Goal: Information Seeking & Learning: Learn about a topic

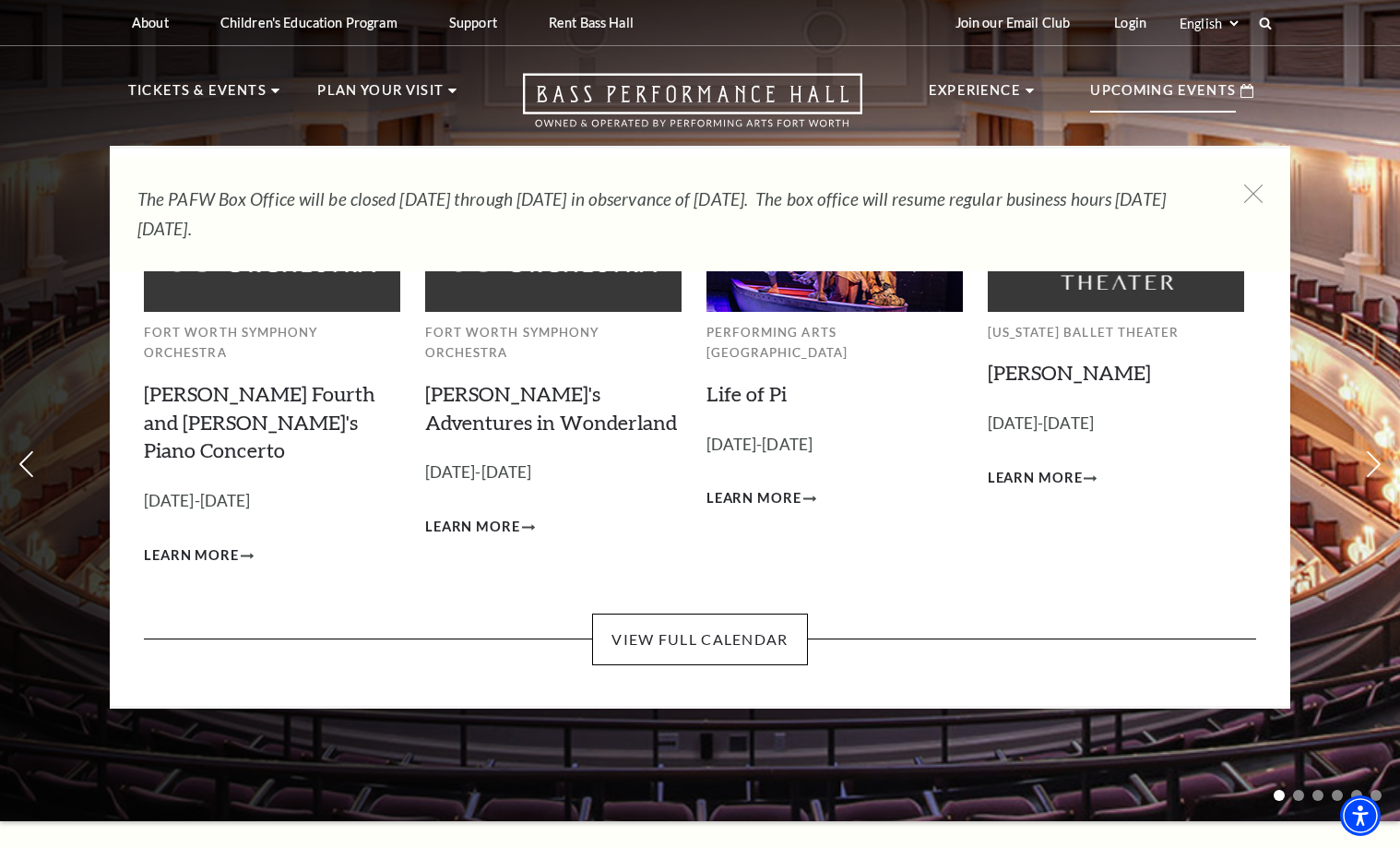
click at [1116, 116] on li "Upcoming Events Fort Worth Symphony Orchestra Brahms Fourth and Grieg's Piano C…" at bounding box center [1171, 105] width 200 height 81
click at [1151, 91] on p "Upcoming Events" at bounding box center [1162, 95] width 146 height 33
click at [1242, 85] on use at bounding box center [1247, 90] width 13 height 14
click at [1141, 102] on p "Upcoming Events" at bounding box center [1162, 95] width 146 height 33
click at [1141, 95] on p "Upcoming Events" at bounding box center [1162, 95] width 146 height 33
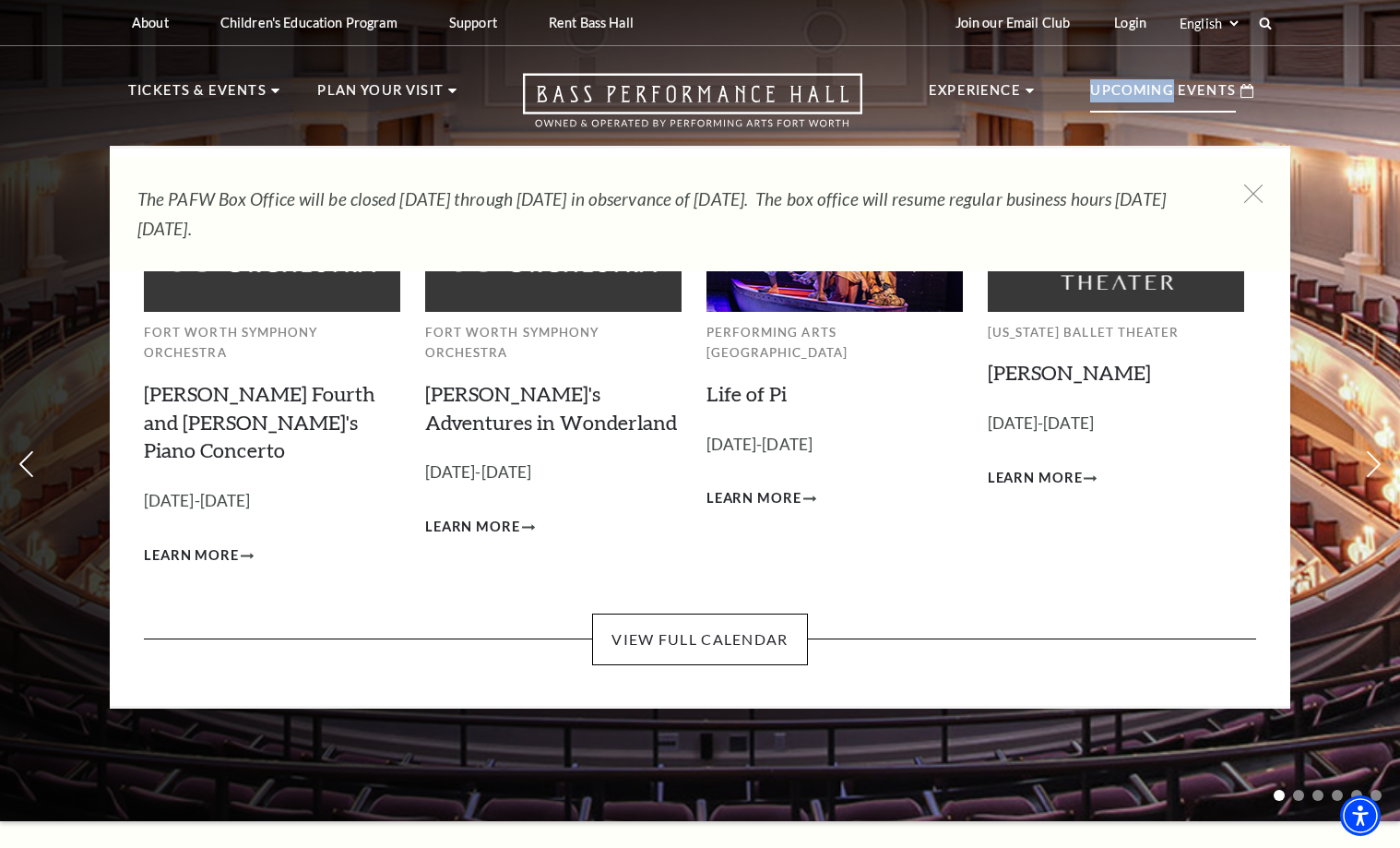
click at [1141, 95] on p "Upcoming Events" at bounding box center [1162, 95] width 146 height 33
click at [772, 613] on link "View Full Calendar" at bounding box center [700, 639] width 215 height 52
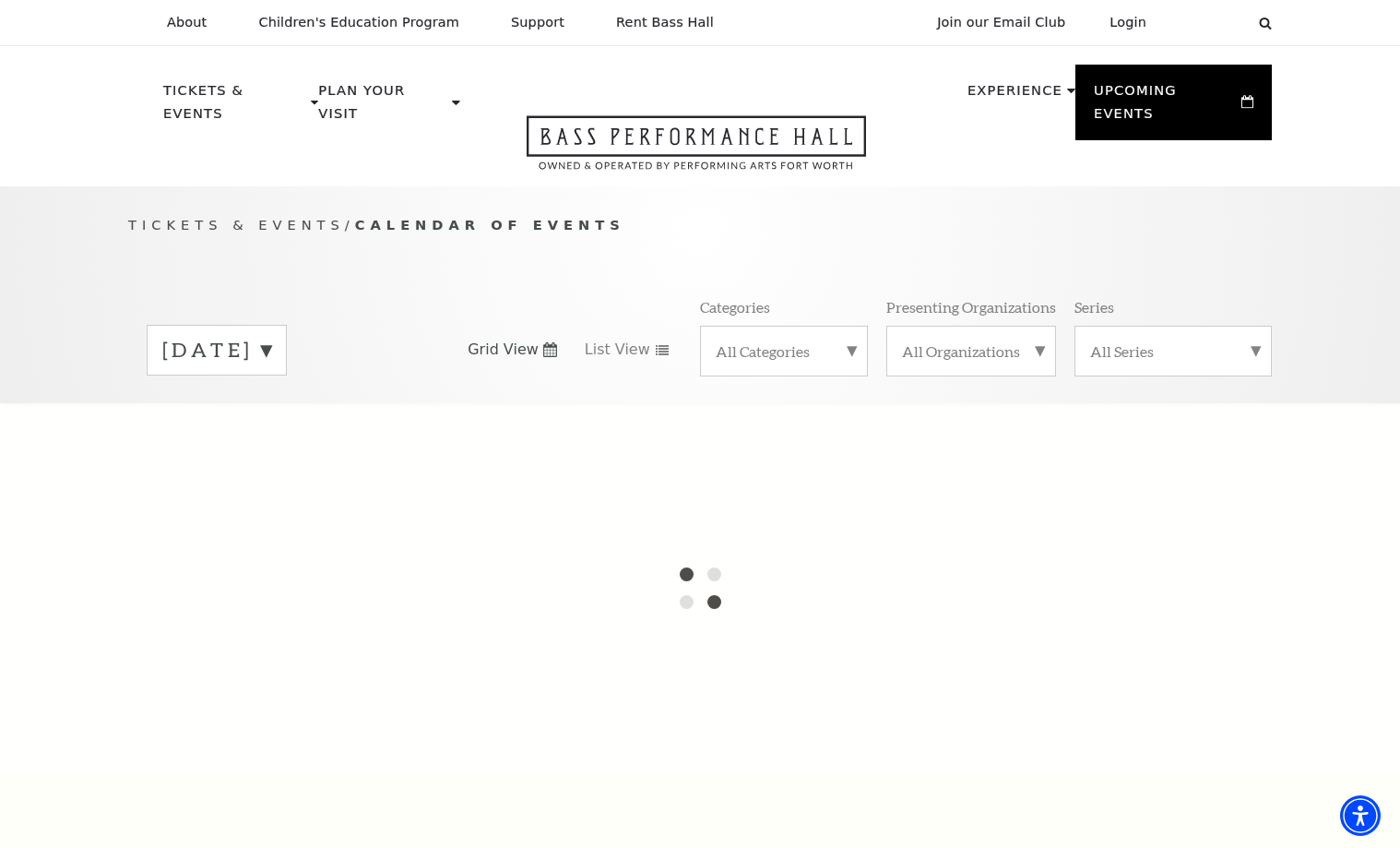
click at [851, 341] on label "All Categories" at bounding box center [783, 350] width 136 height 20
click at [776, 365] on label "Broadway" at bounding box center [783, 380] width 136 height 30
click at [1035, 341] on label "All Organizations" at bounding box center [971, 350] width 138 height 20
click at [963, 365] on label "Performing Arts [GEOGRAPHIC_DATA]" at bounding box center [971, 390] width 138 height 50
click at [1255, 341] on label "All Series" at bounding box center [1173, 350] width 166 height 20
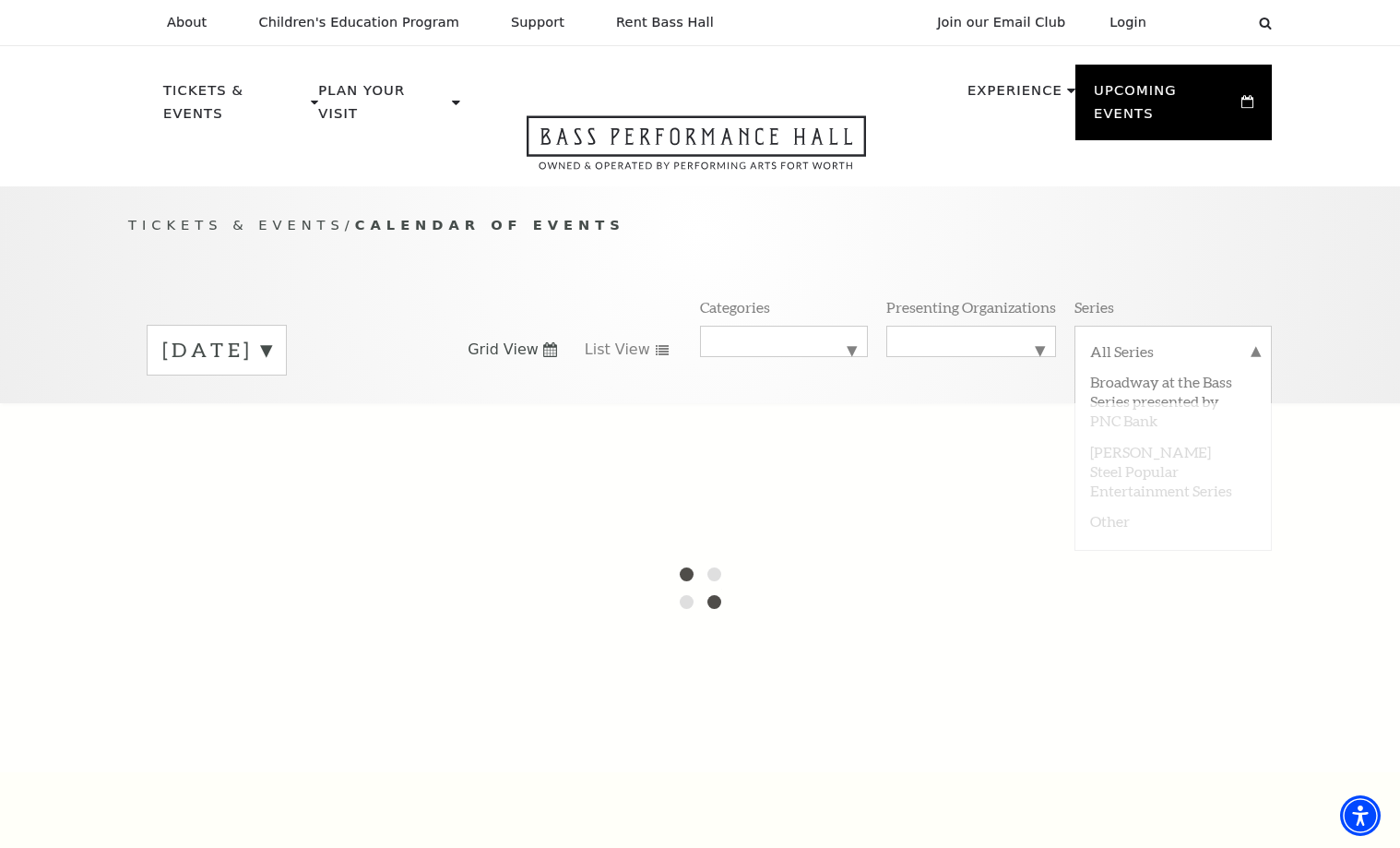
click at [1153, 403] on div at bounding box center [700, 587] width 1400 height 369
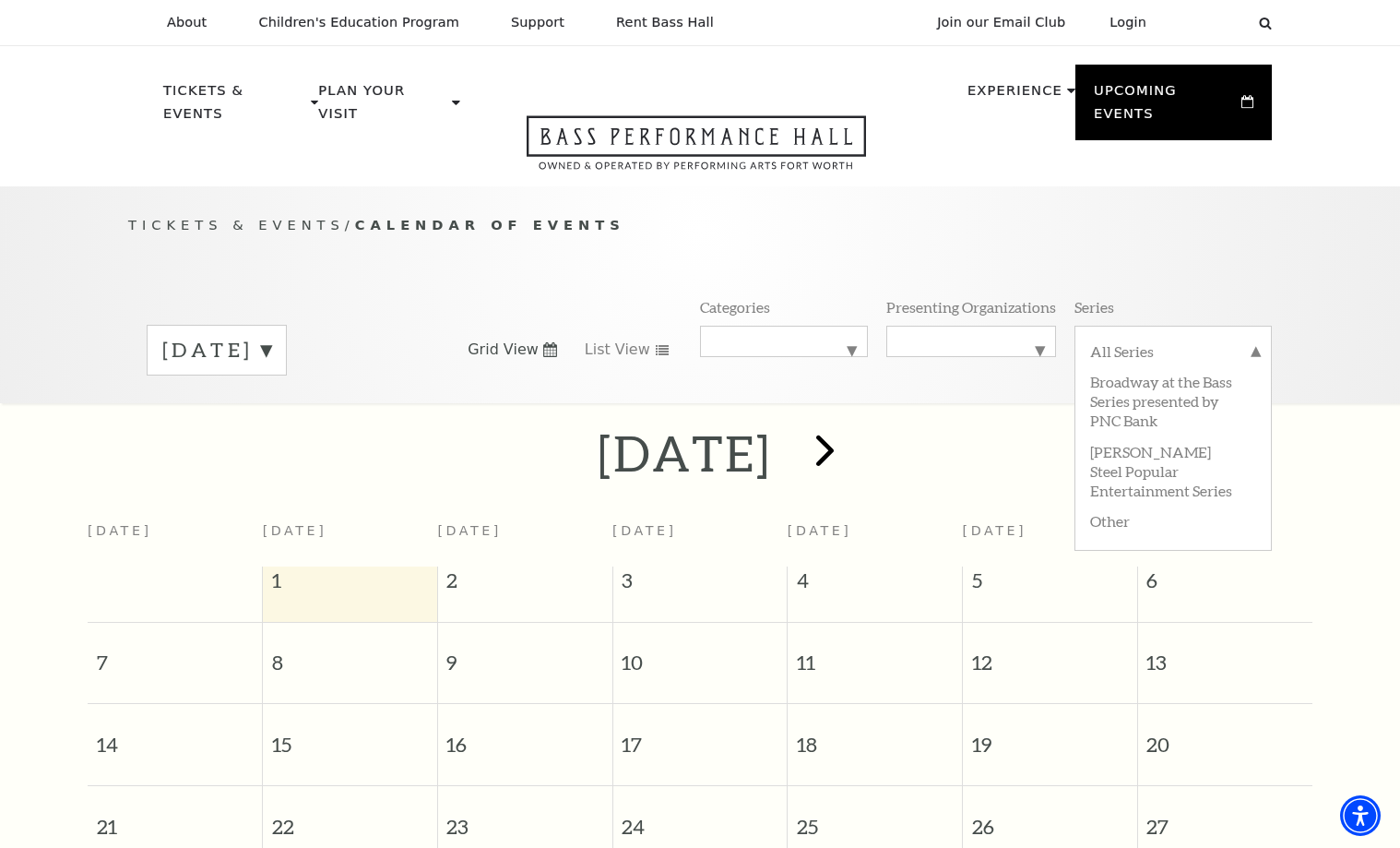
click at [852, 435] on span "next" at bounding box center [825, 450] width 53 height 53
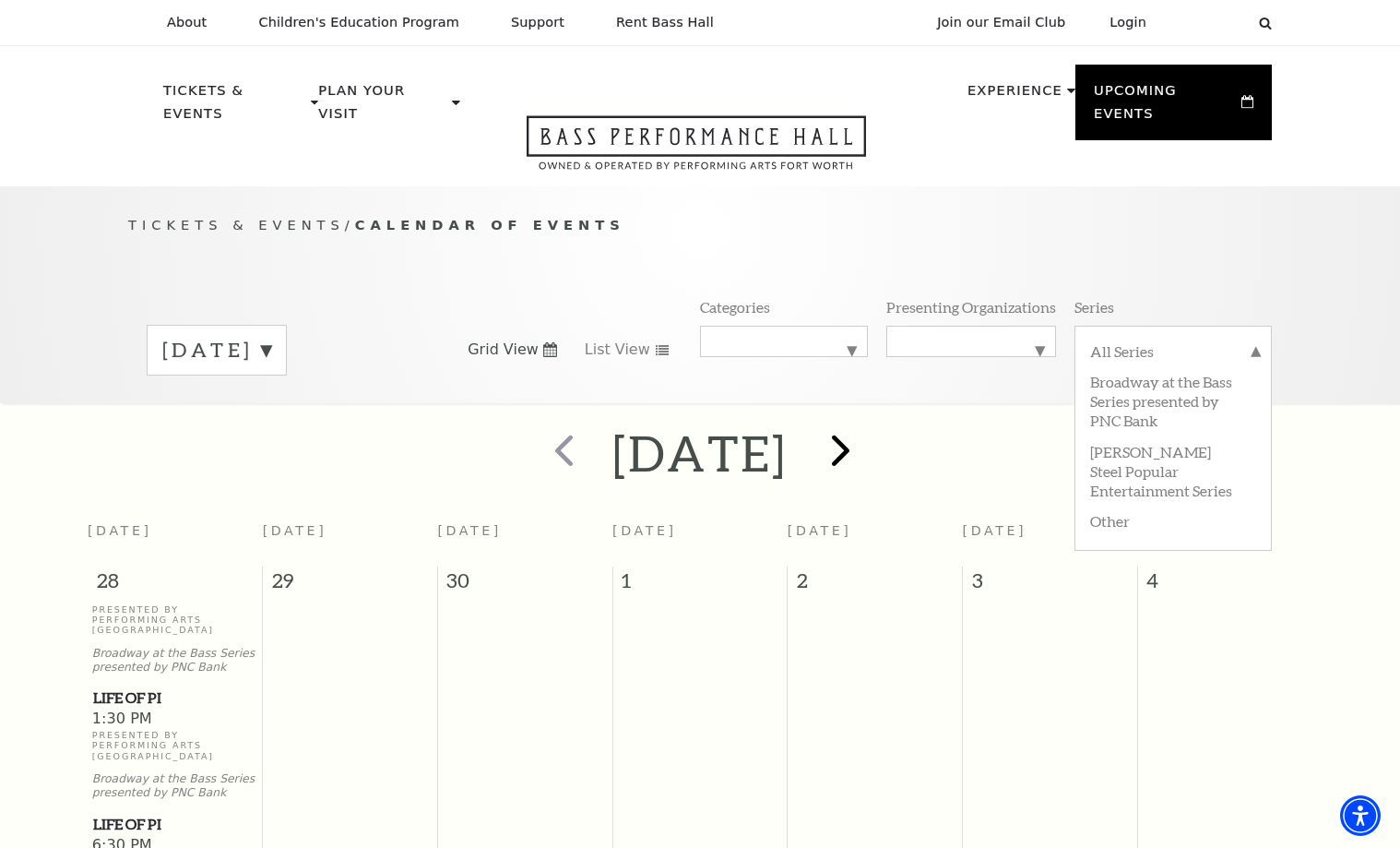
click at [867, 424] on span "next" at bounding box center [840, 450] width 53 height 53
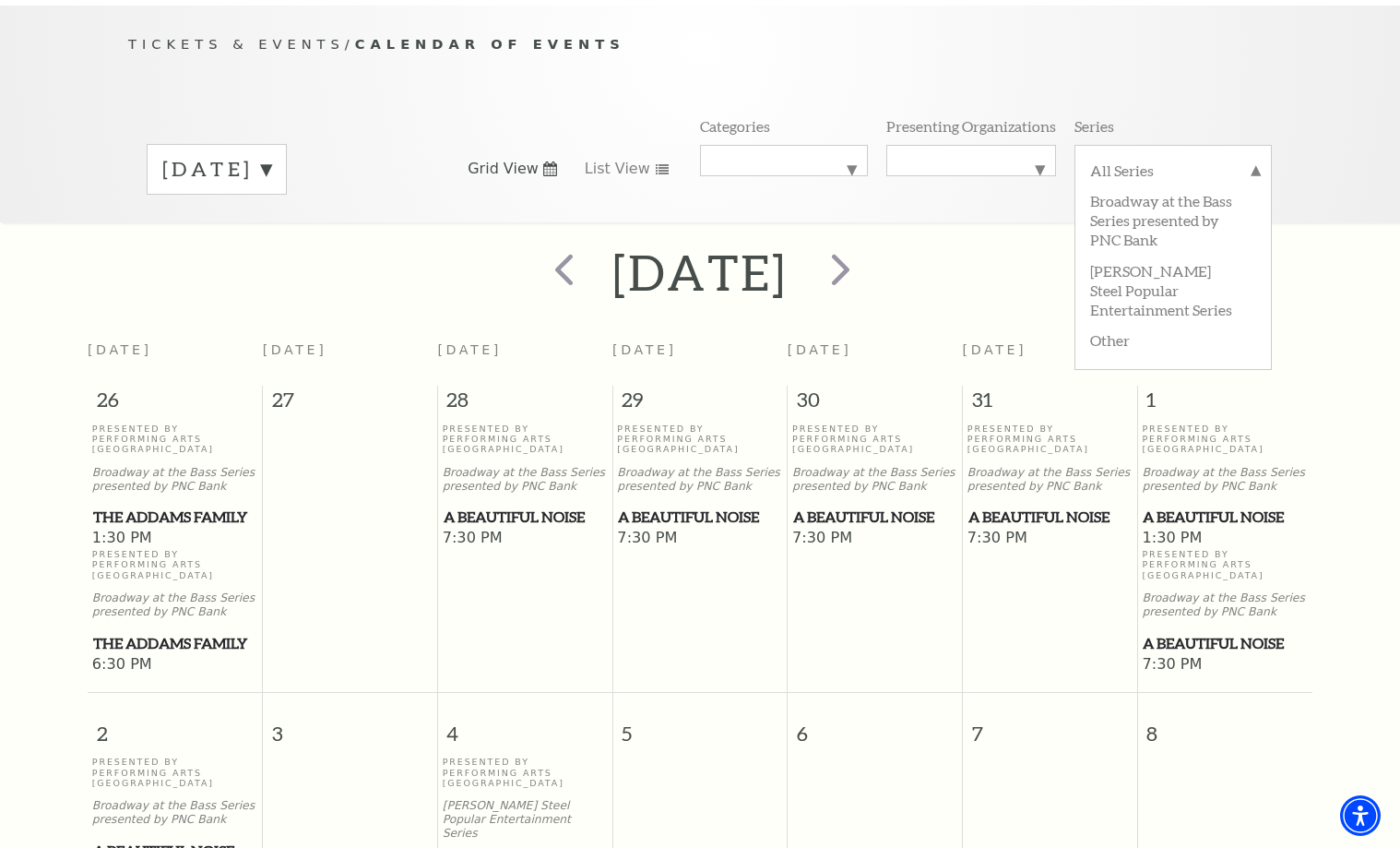
scroll to position [180, 0]
click at [867, 252] on span "next" at bounding box center [840, 270] width 53 height 53
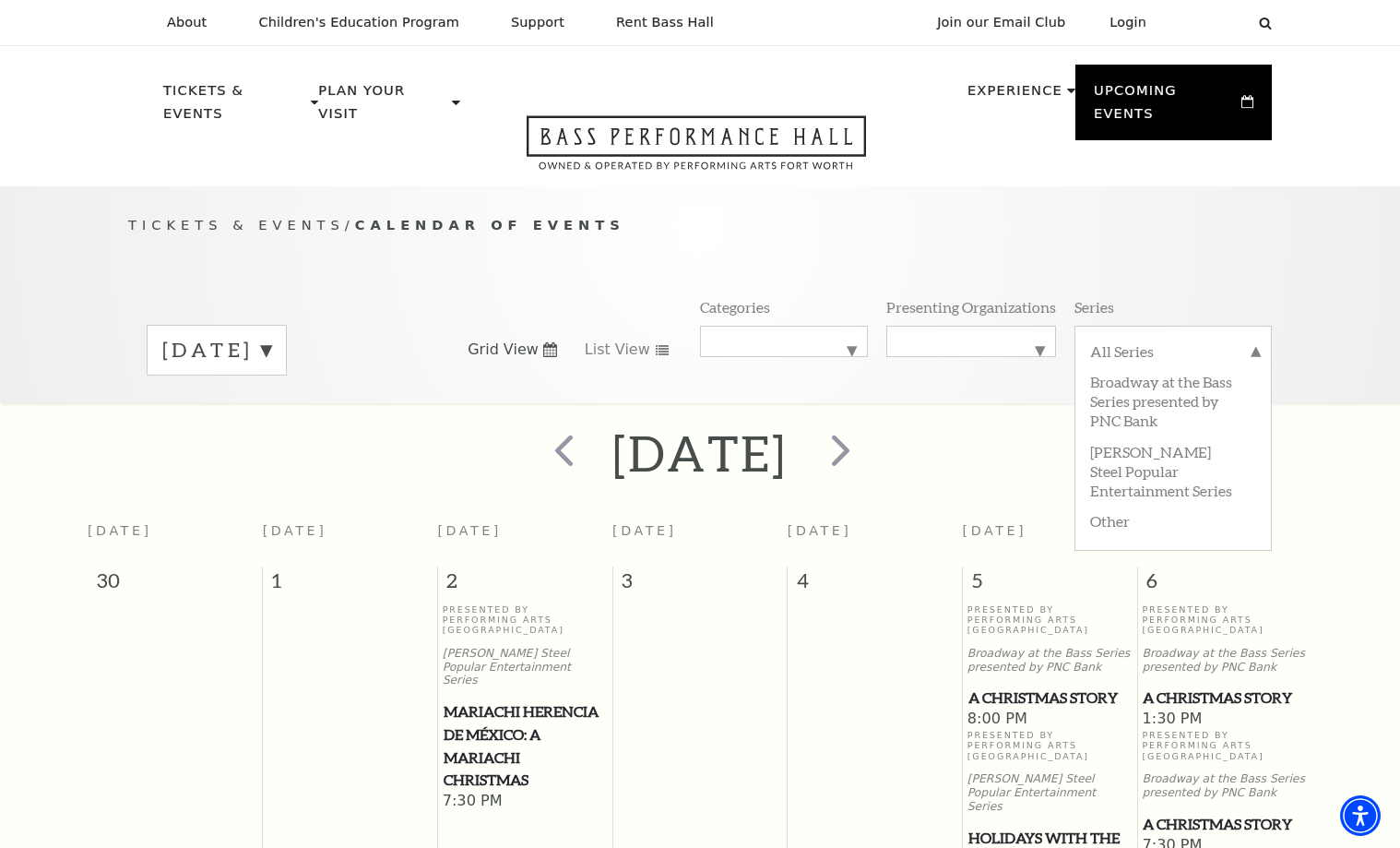
scroll to position [0, 0]
click at [867, 436] on span "next" at bounding box center [840, 450] width 53 height 53
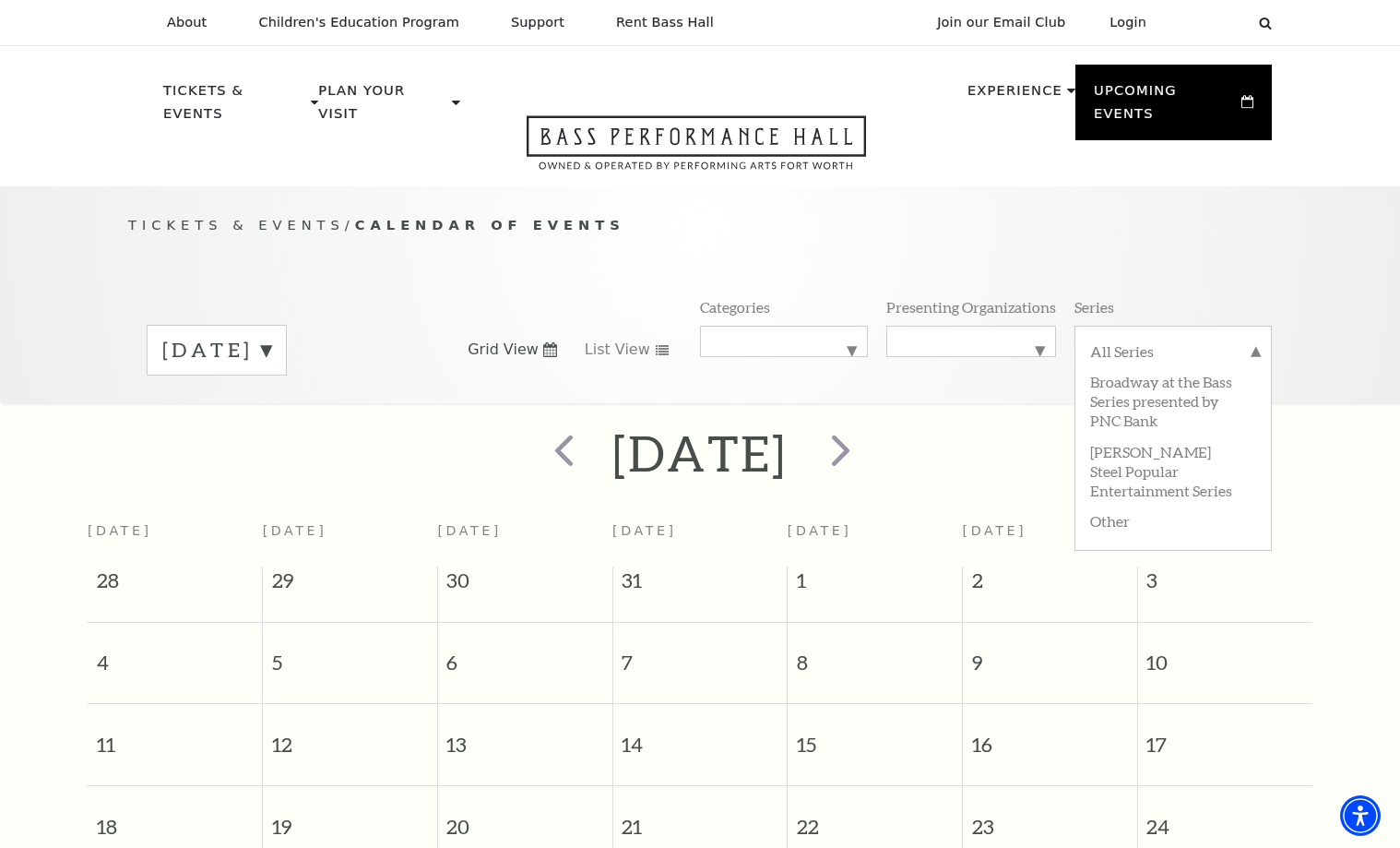
click at [271, 336] on label "[DATE]" at bounding box center [217, 350] width 109 height 28
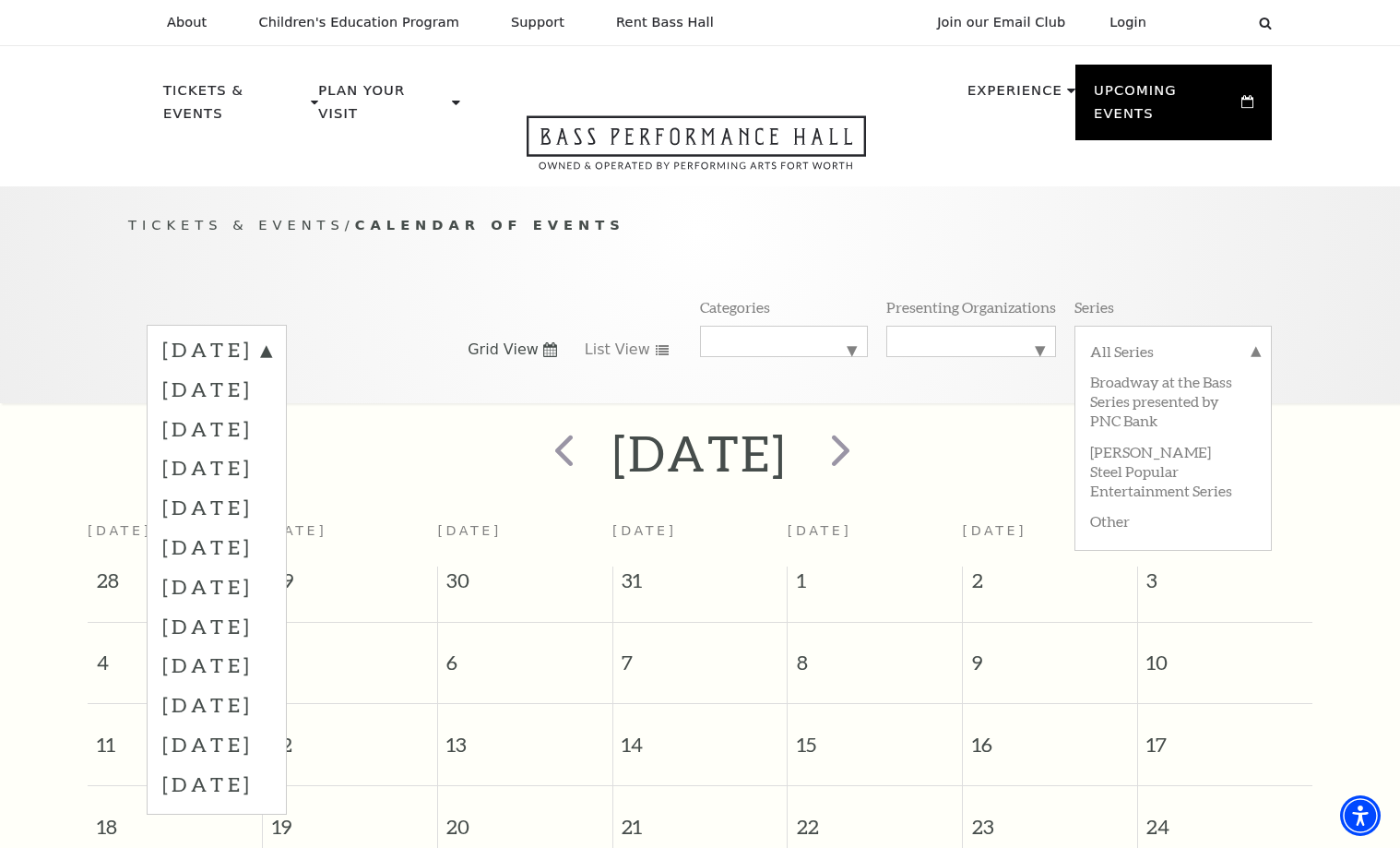
click at [805, 235] on div "Tickets & Events / Calendar of Events [DATE] [DATE] [DATE] [DATE] [DATE] [DATE]…" at bounding box center [700, 308] width 1180 height 188
click at [867, 430] on span "next" at bounding box center [840, 450] width 53 height 53
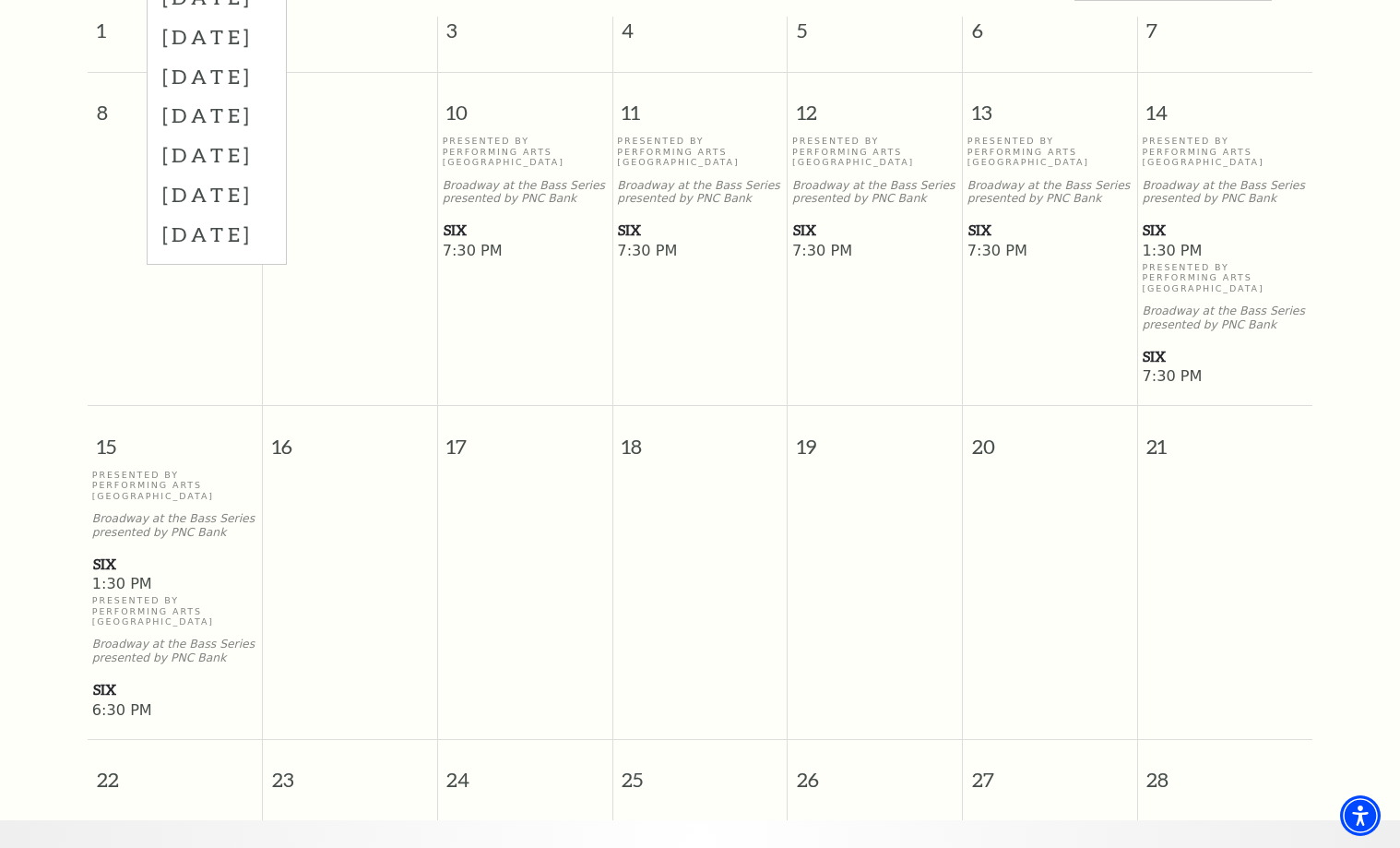
scroll to position [532, 0]
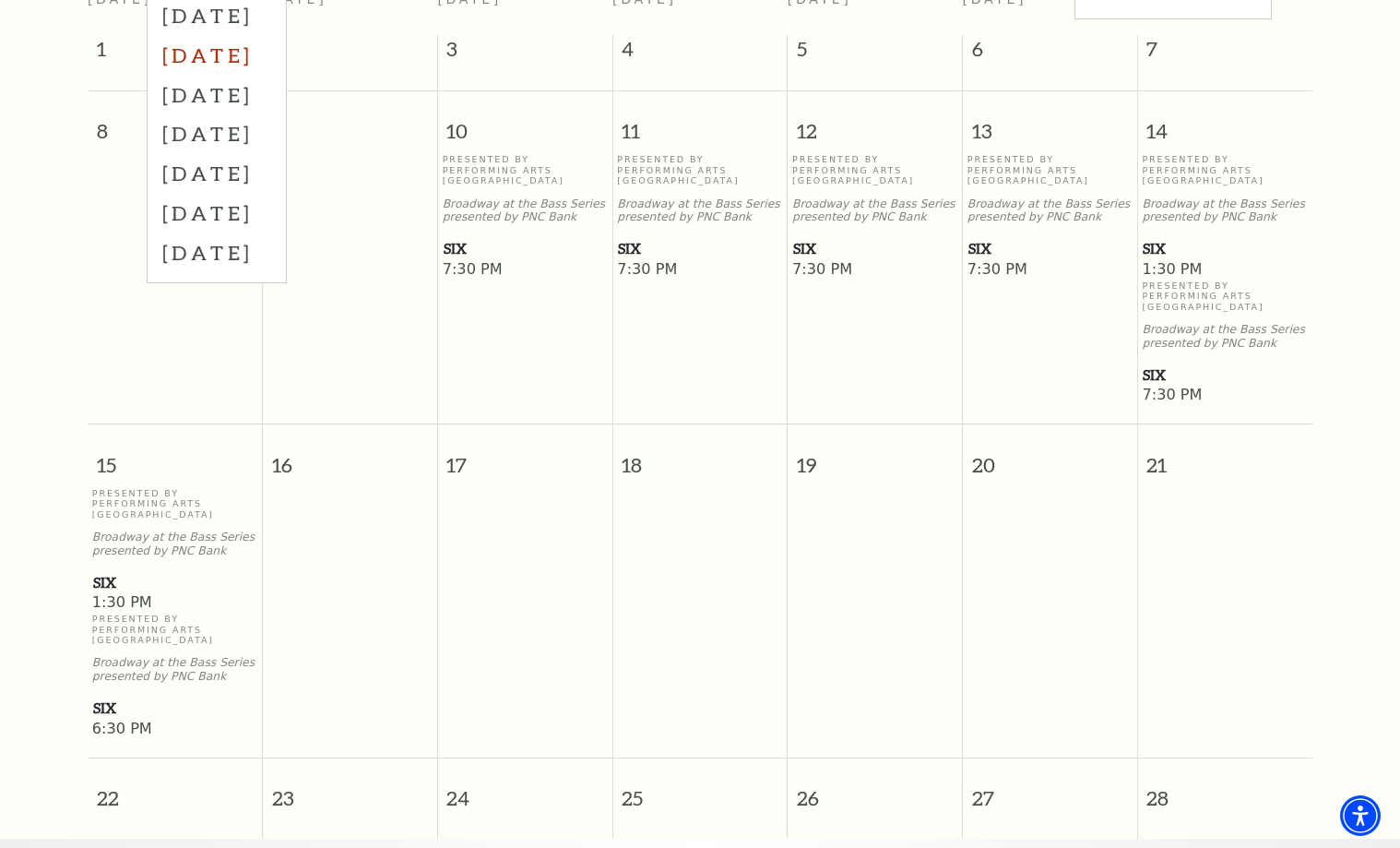
click at [271, 35] on label "[DATE]" at bounding box center [217, 54] width 109 height 39
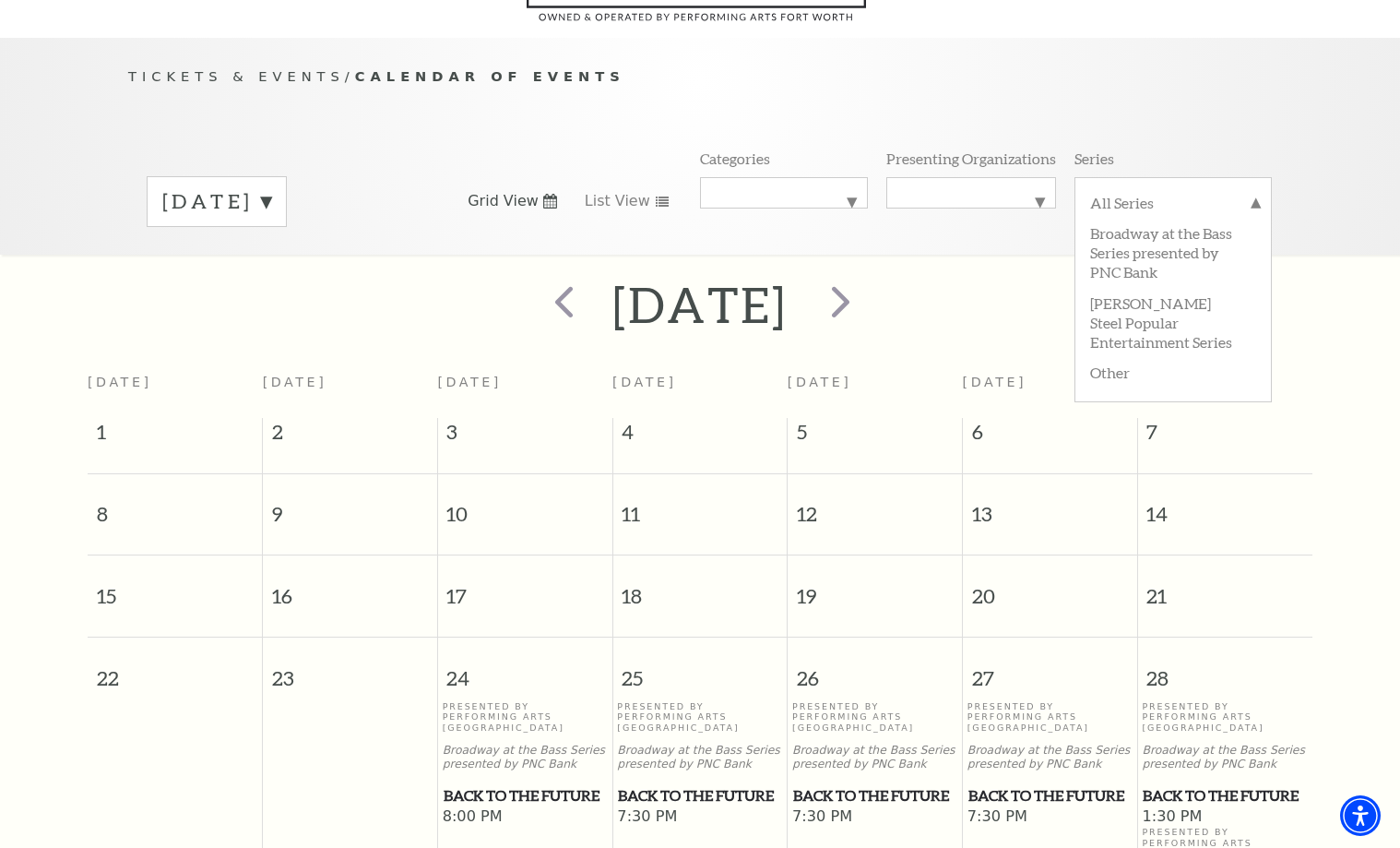
scroll to position [0, 0]
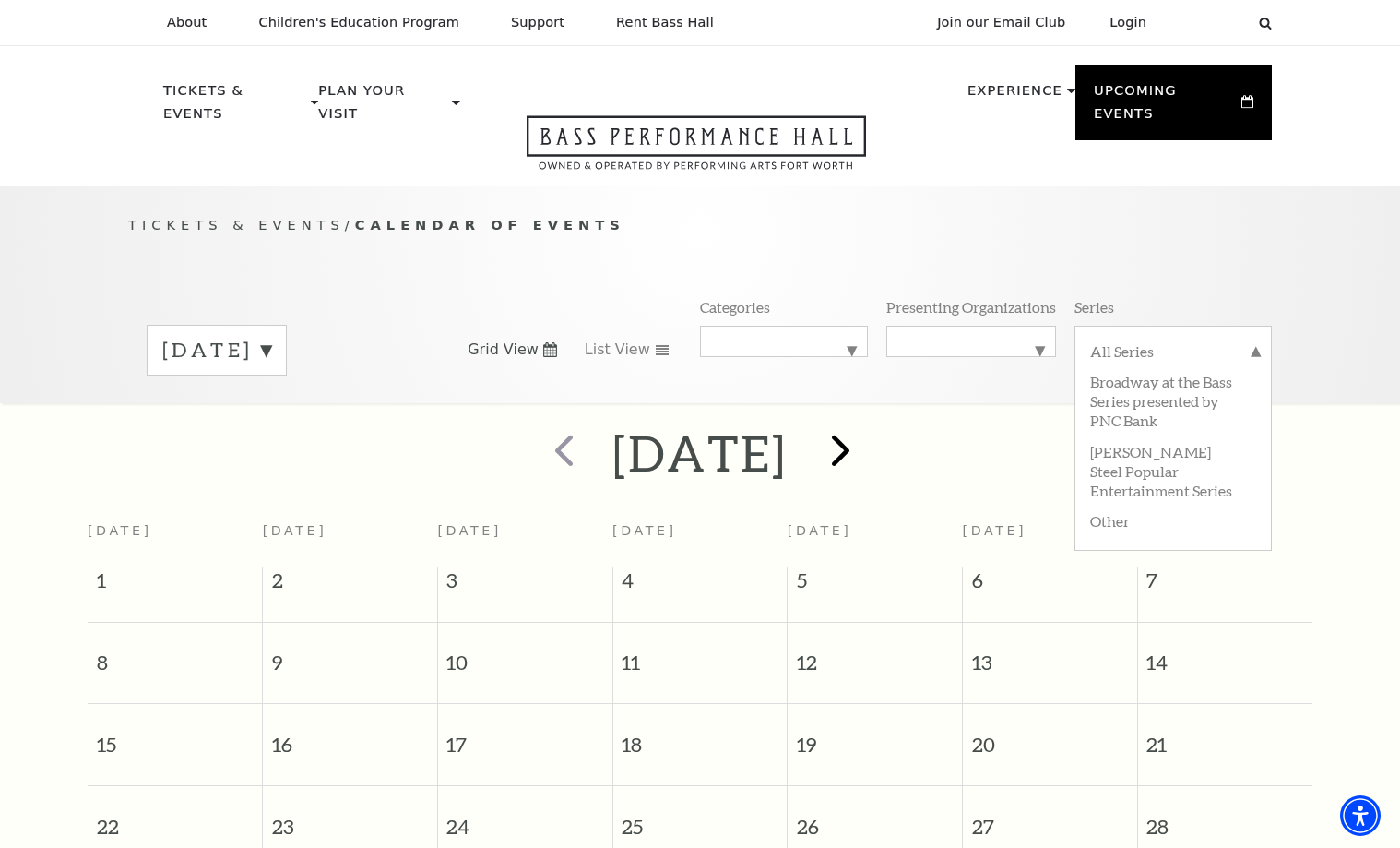
click at [867, 432] on span "next" at bounding box center [840, 450] width 53 height 53
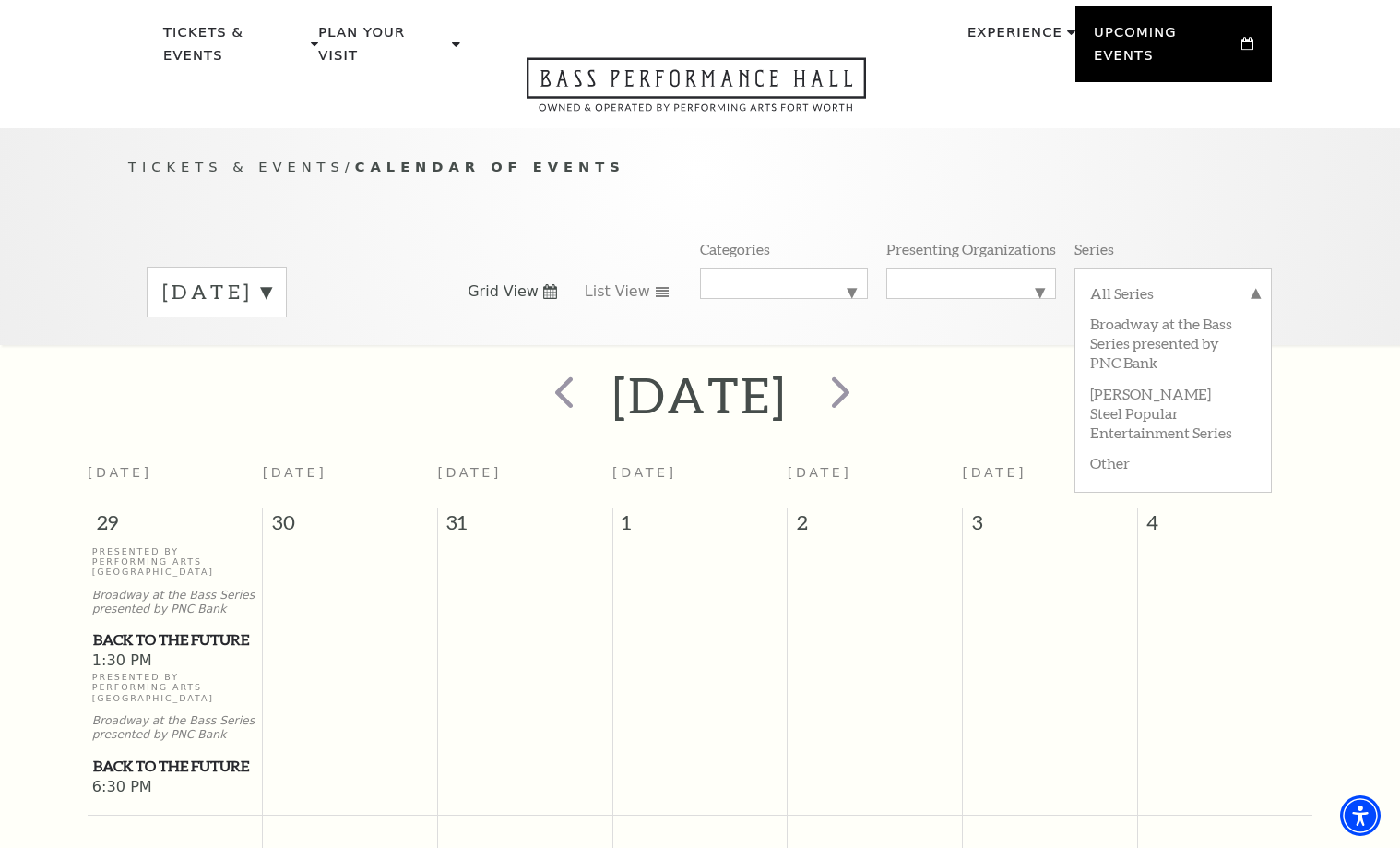
scroll to position [3, 0]
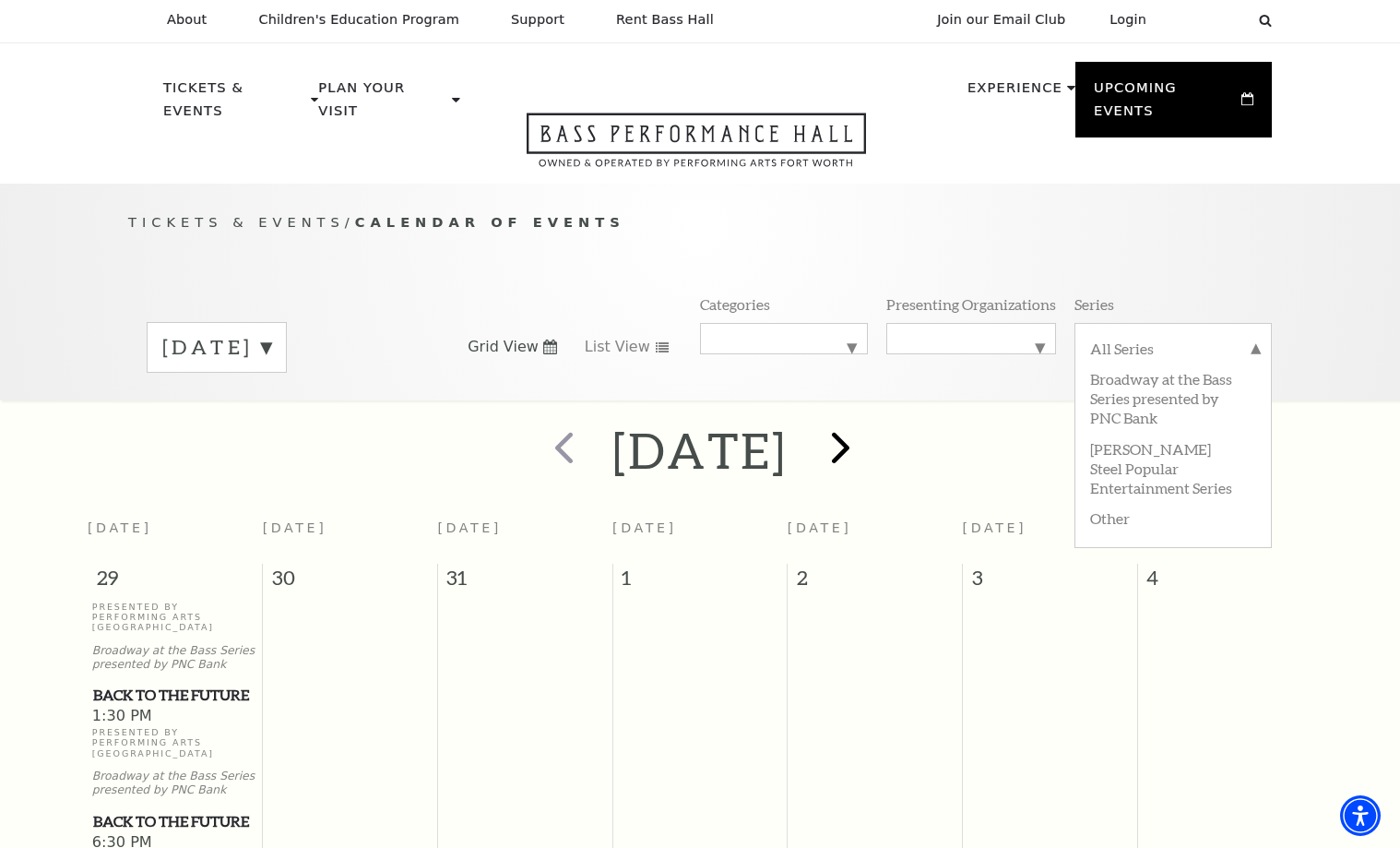
click at [867, 424] on span "next" at bounding box center [840, 447] width 53 height 53
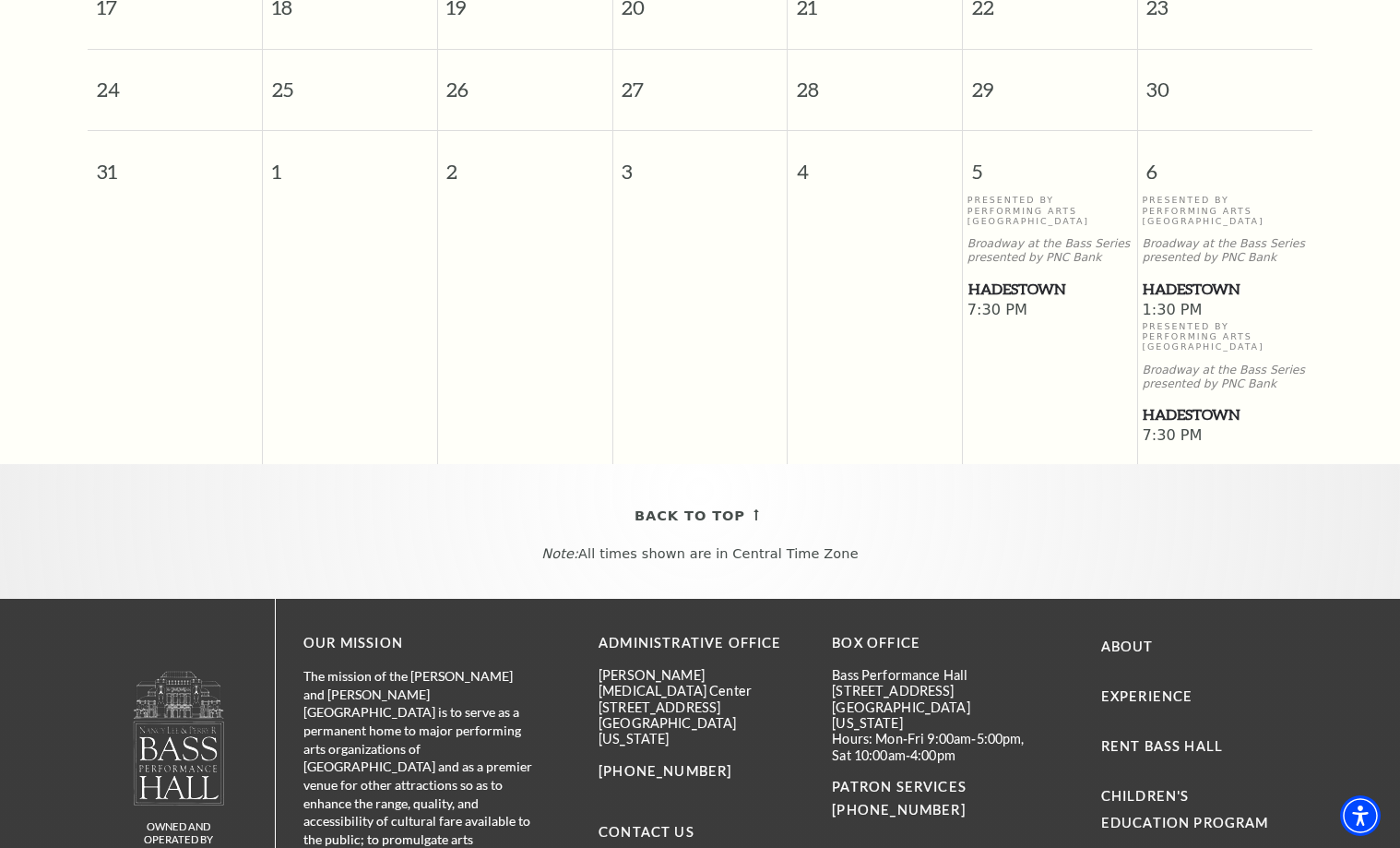
scroll to position [1395, 0]
